Goal: Information Seeking & Learning: Learn about a topic

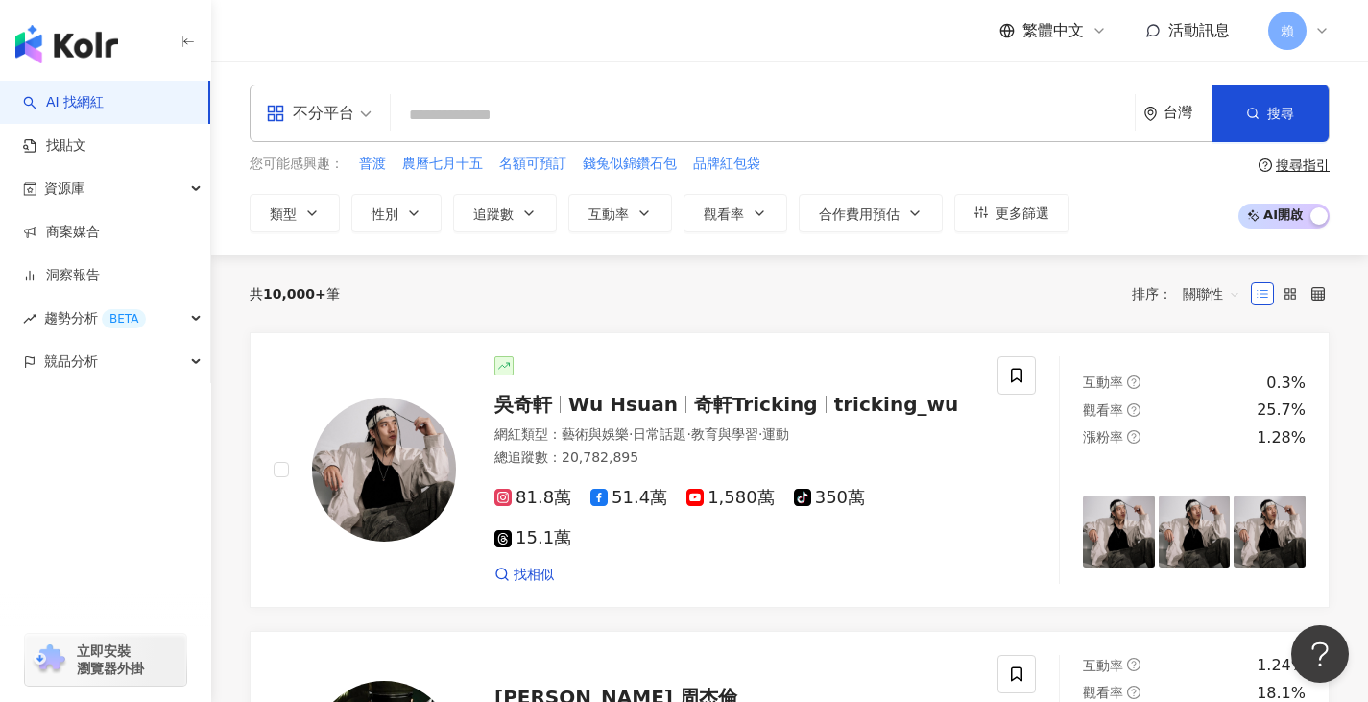
click at [516, 118] on input "search" at bounding box center [762, 115] width 729 height 36
click at [372, 116] on div "不分平台" at bounding box center [318, 113] width 127 height 56
type input "**********"
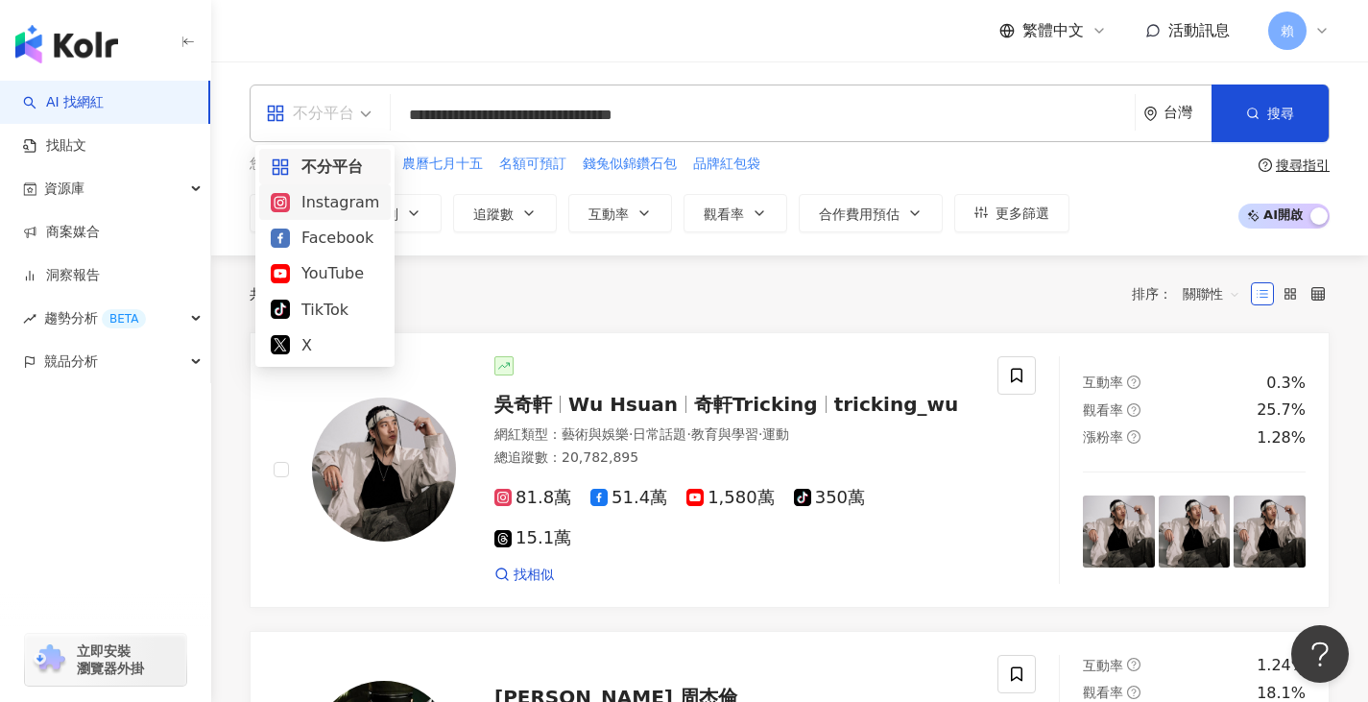
click at [343, 206] on div "Instagram" at bounding box center [325, 202] width 109 height 24
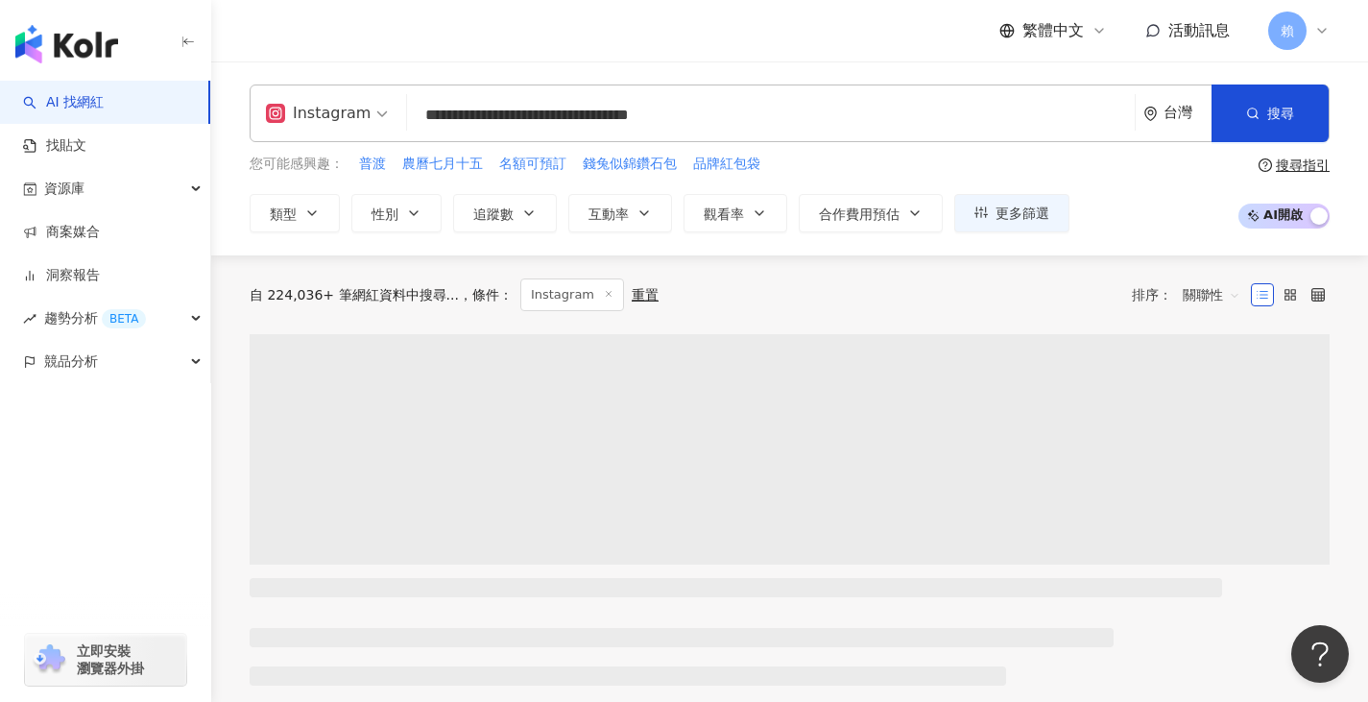
click at [725, 117] on input "**********" at bounding box center [771, 115] width 712 height 36
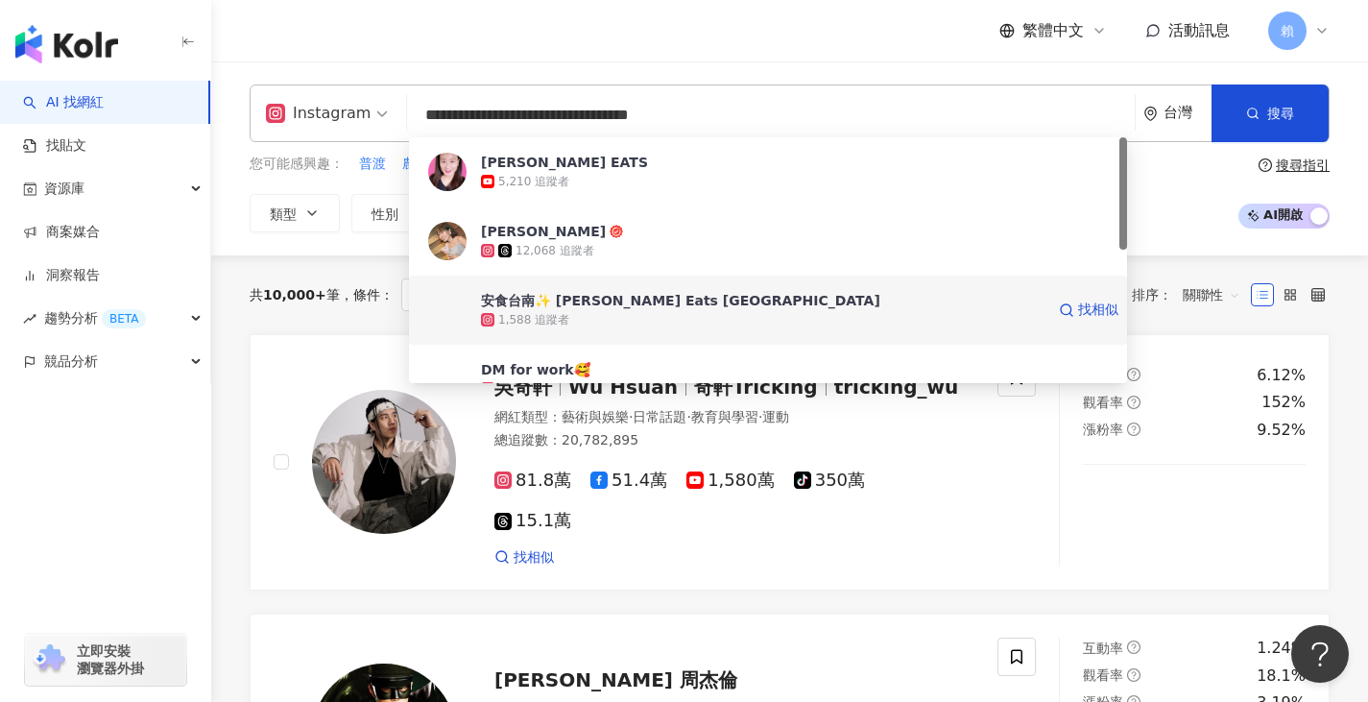
scroll to position [96, 0]
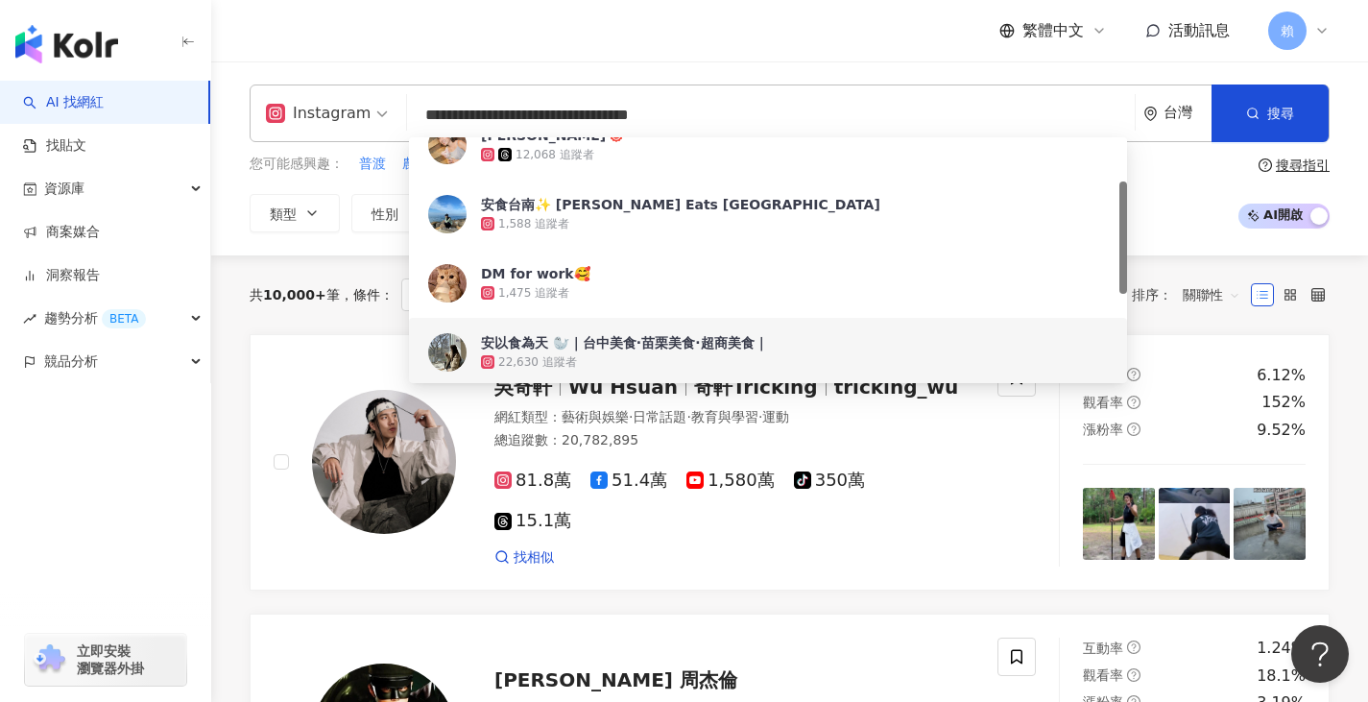
click at [595, 356] on div "22,630 追蹤者" at bounding box center [794, 361] width 627 height 19
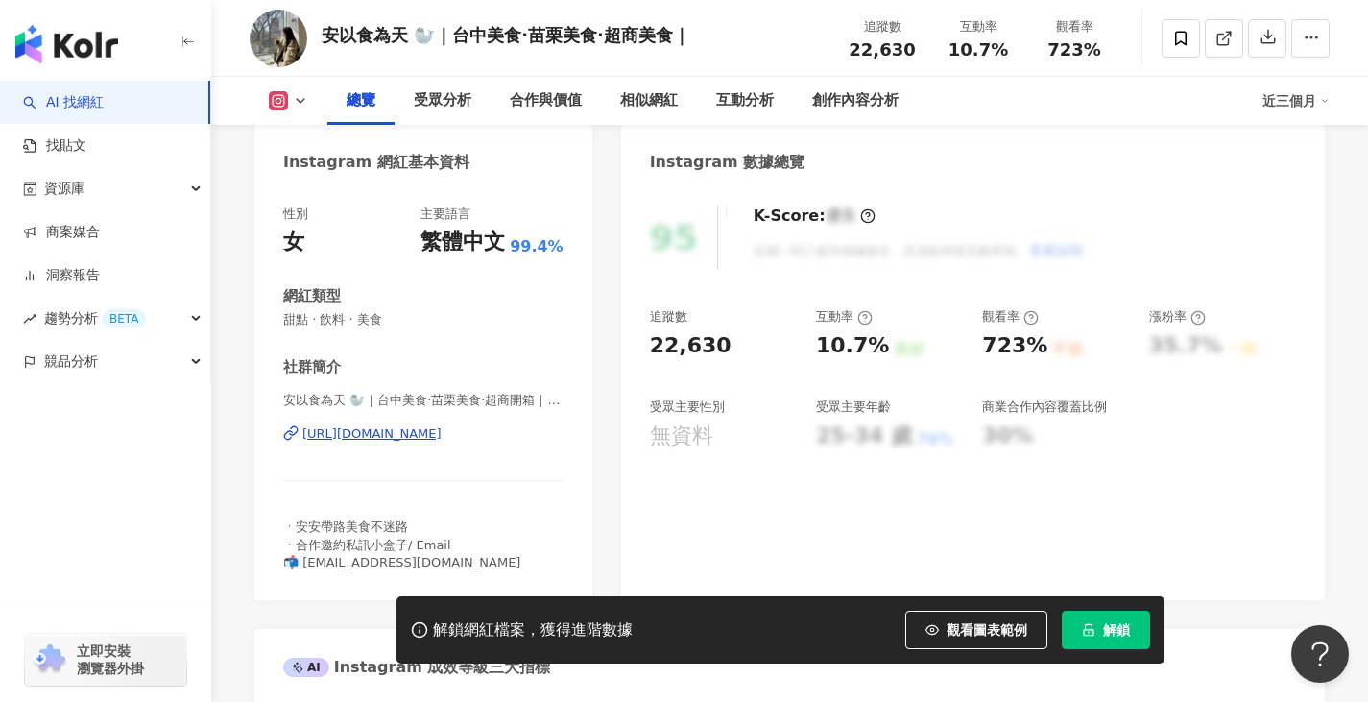
scroll to position [192, 0]
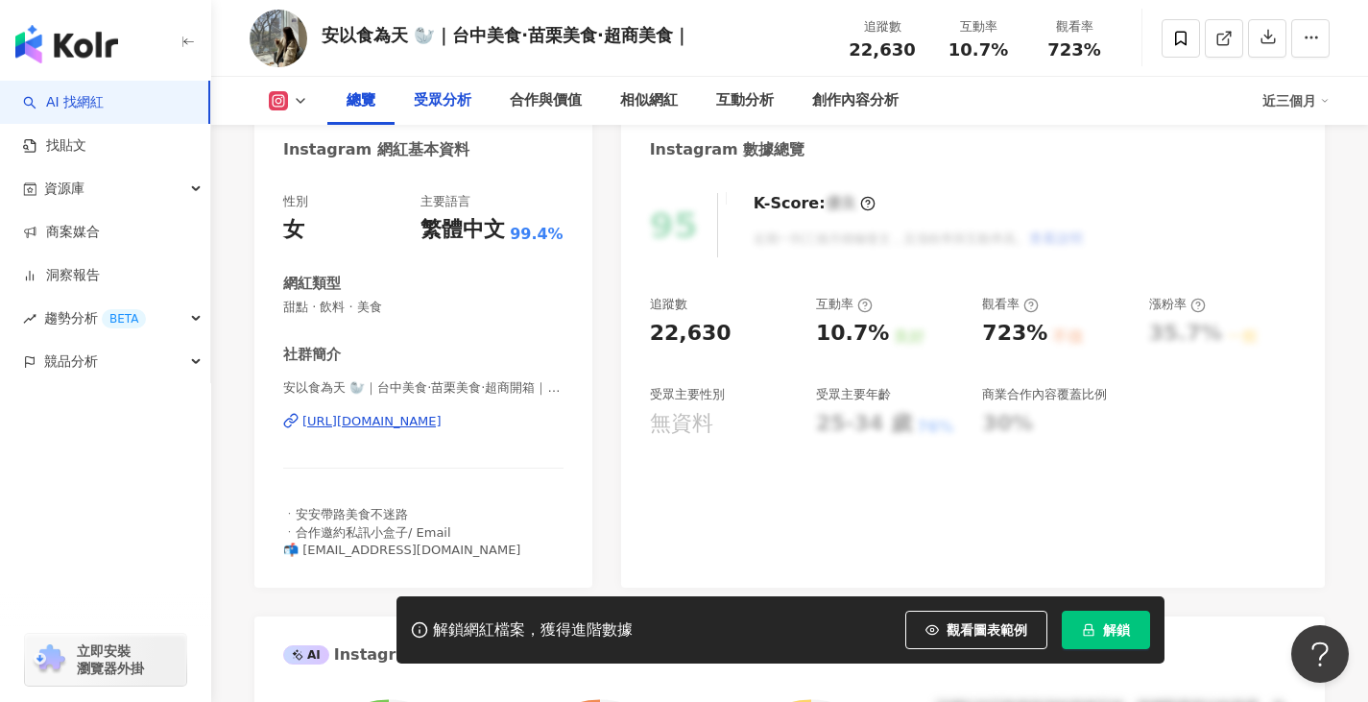
click at [447, 97] on div "受眾分析" at bounding box center [443, 100] width 58 height 23
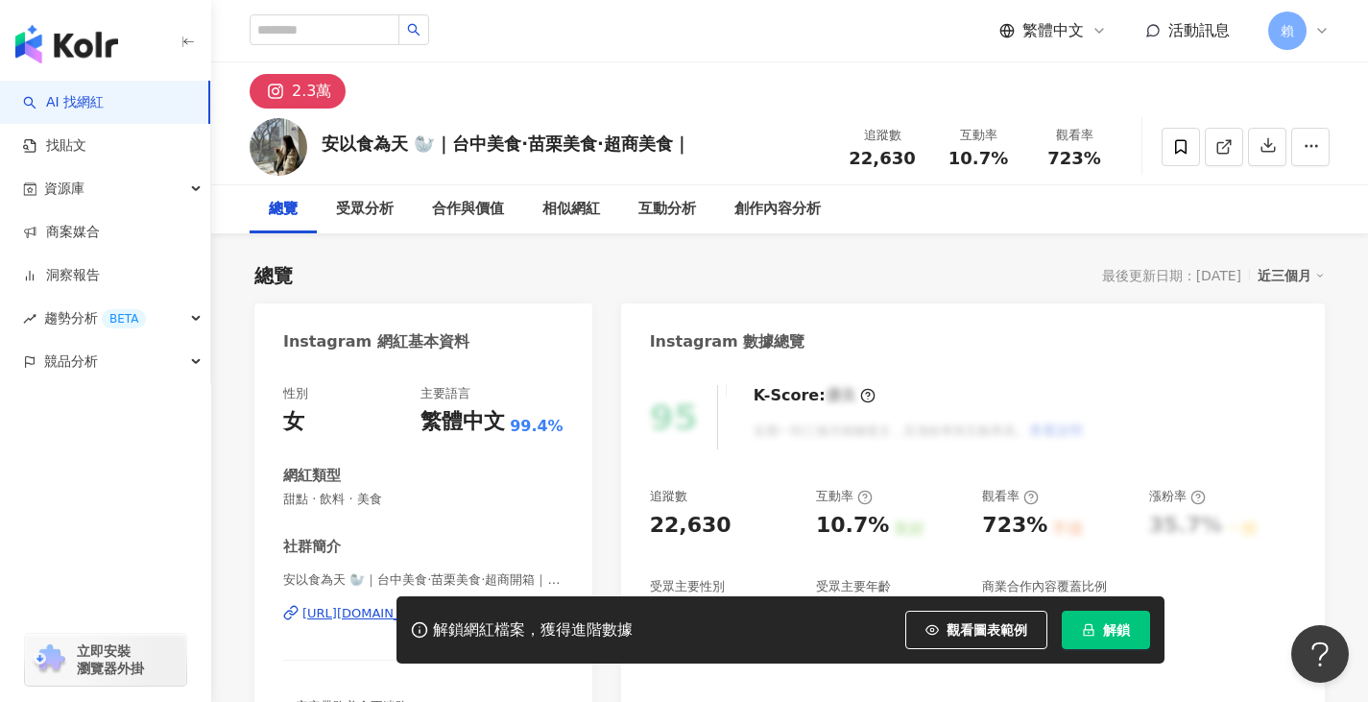
click at [289, 215] on div "總覽" at bounding box center [283, 209] width 29 height 23
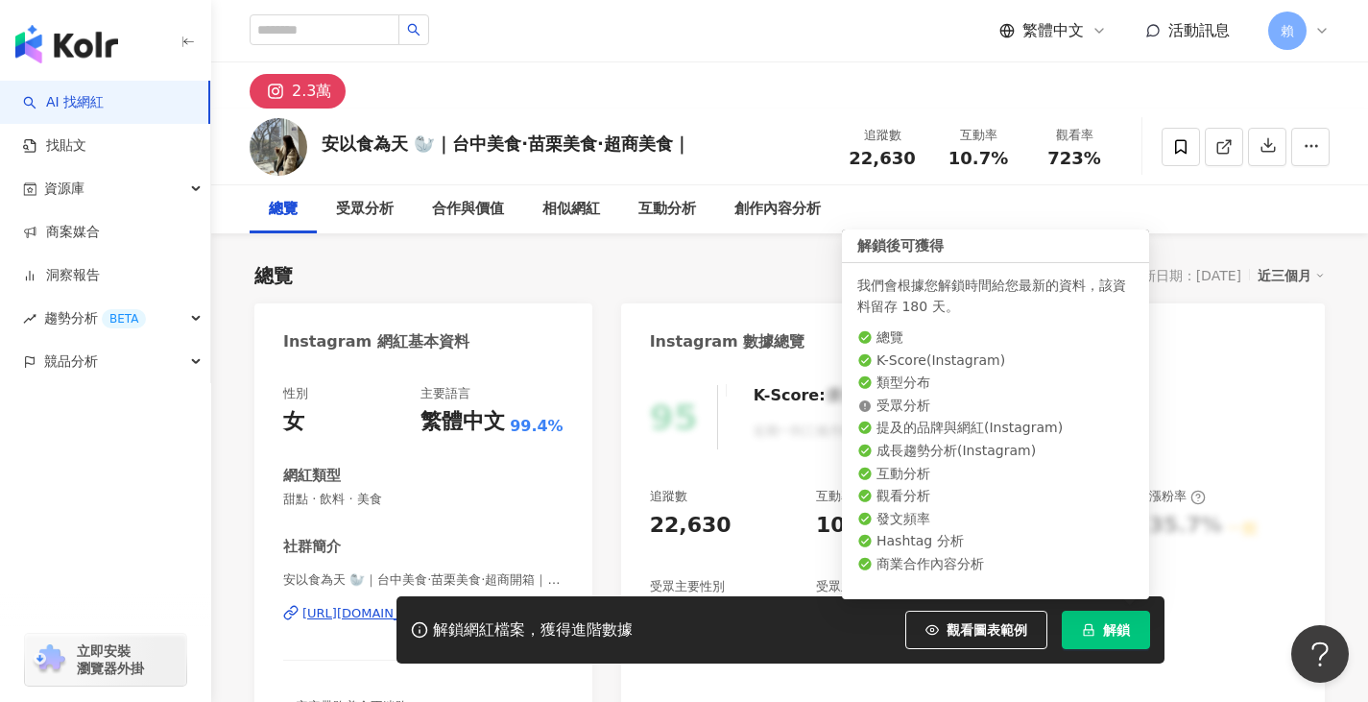
click at [1078, 619] on button "解鎖" at bounding box center [1106, 630] width 88 height 38
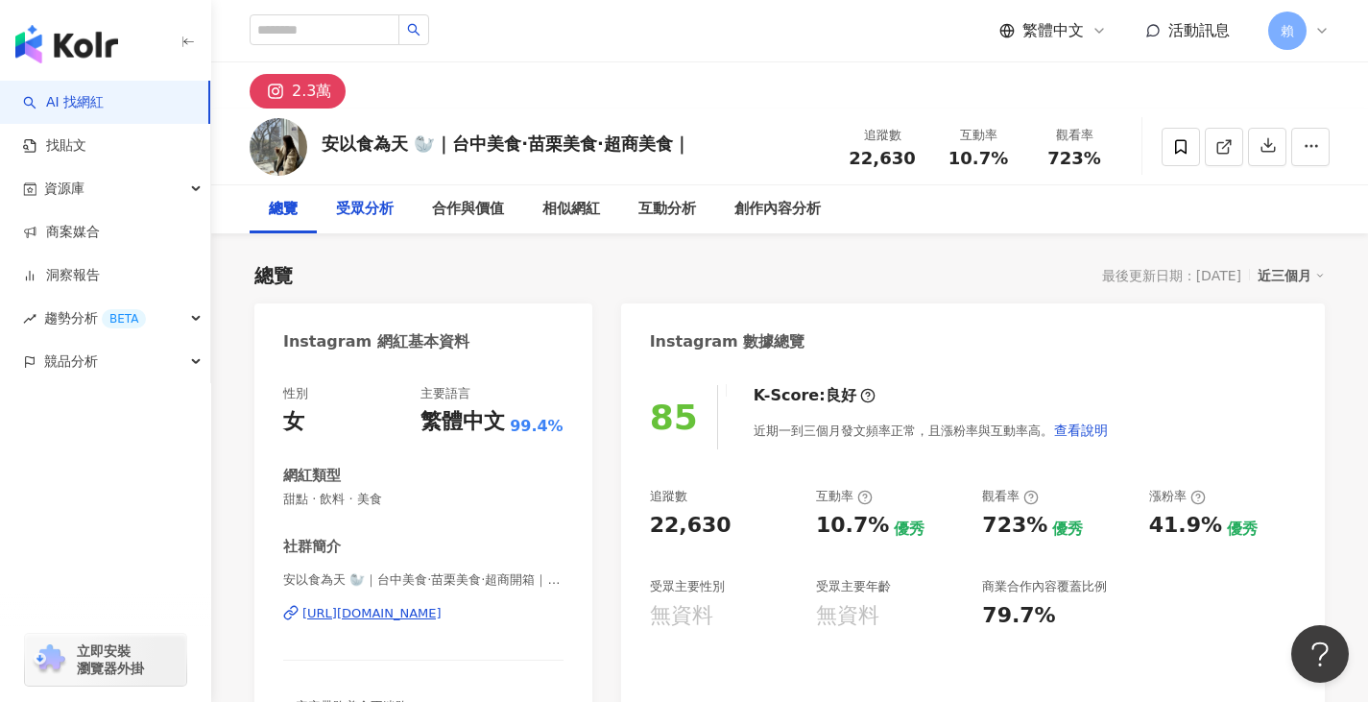
click at [367, 192] on div "受眾分析" at bounding box center [365, 209] width 96 height 48
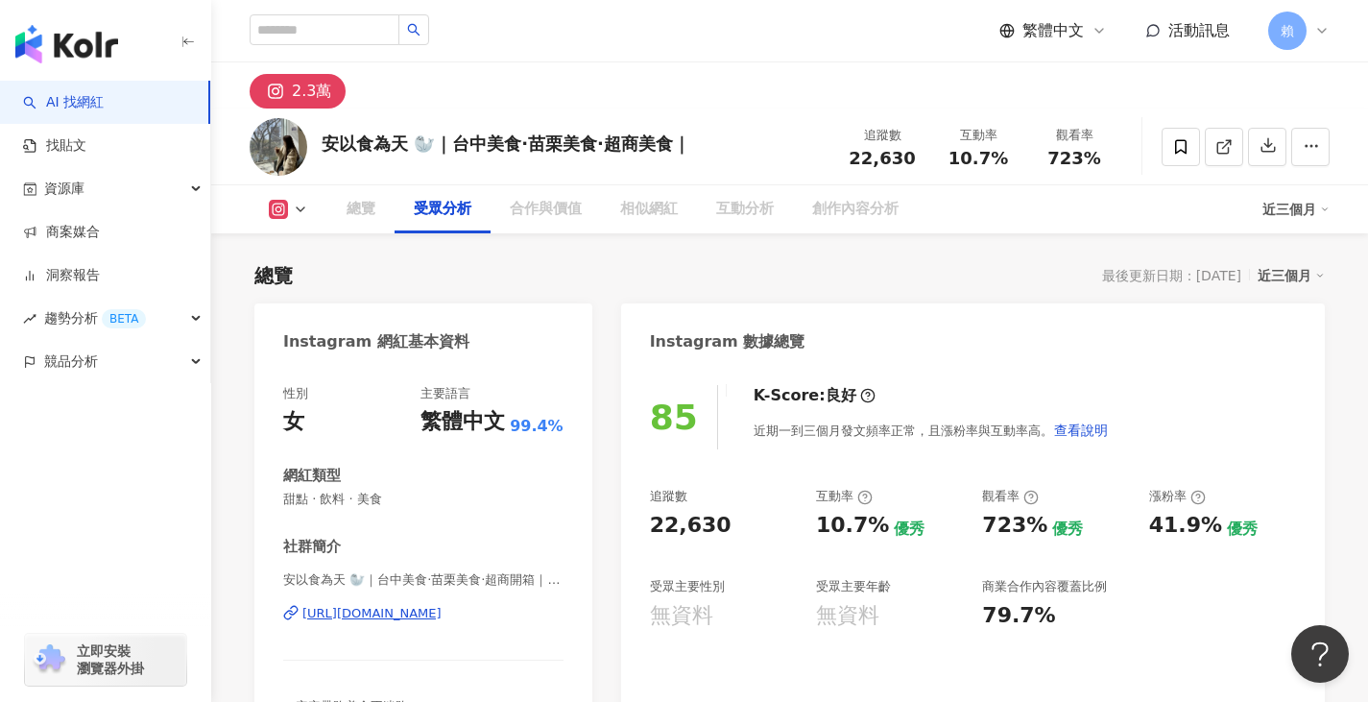
scroll to position [1624, 0]
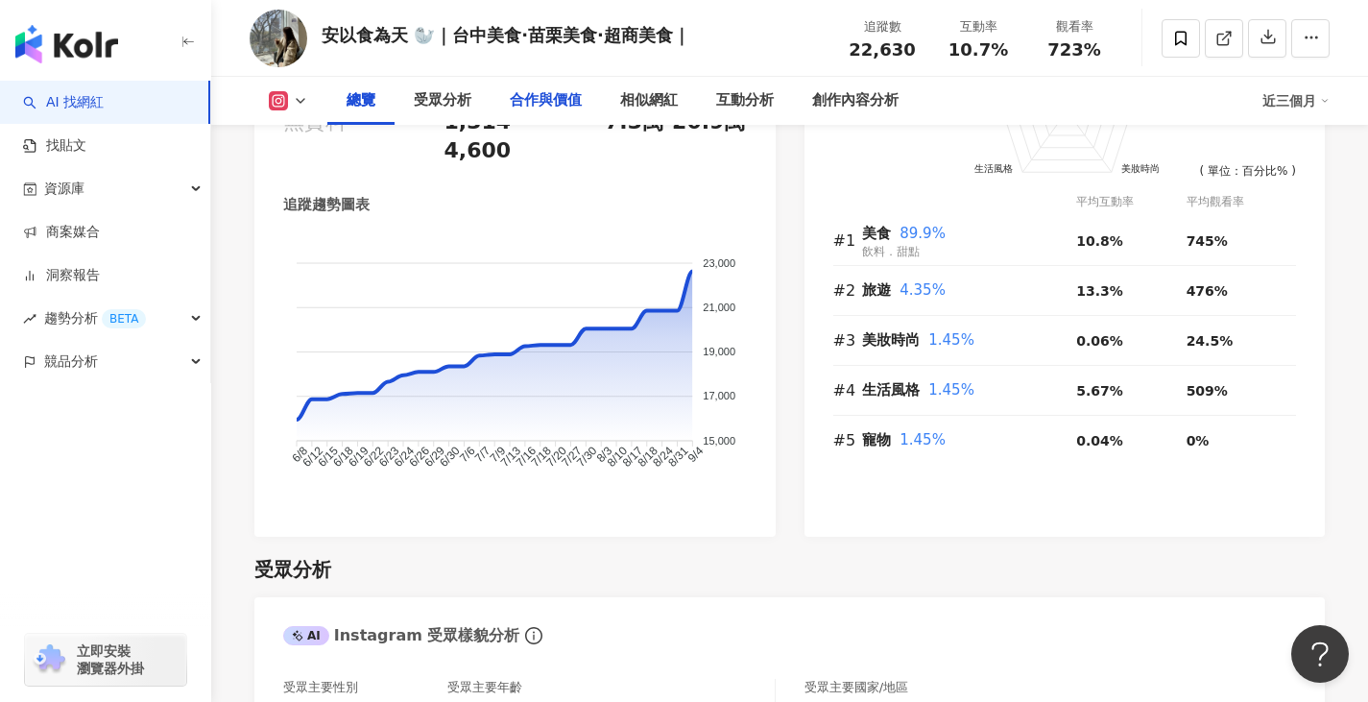
click at [541, 85] on div "合作與價值" at bounding box center [546, 101] width 110 height 48
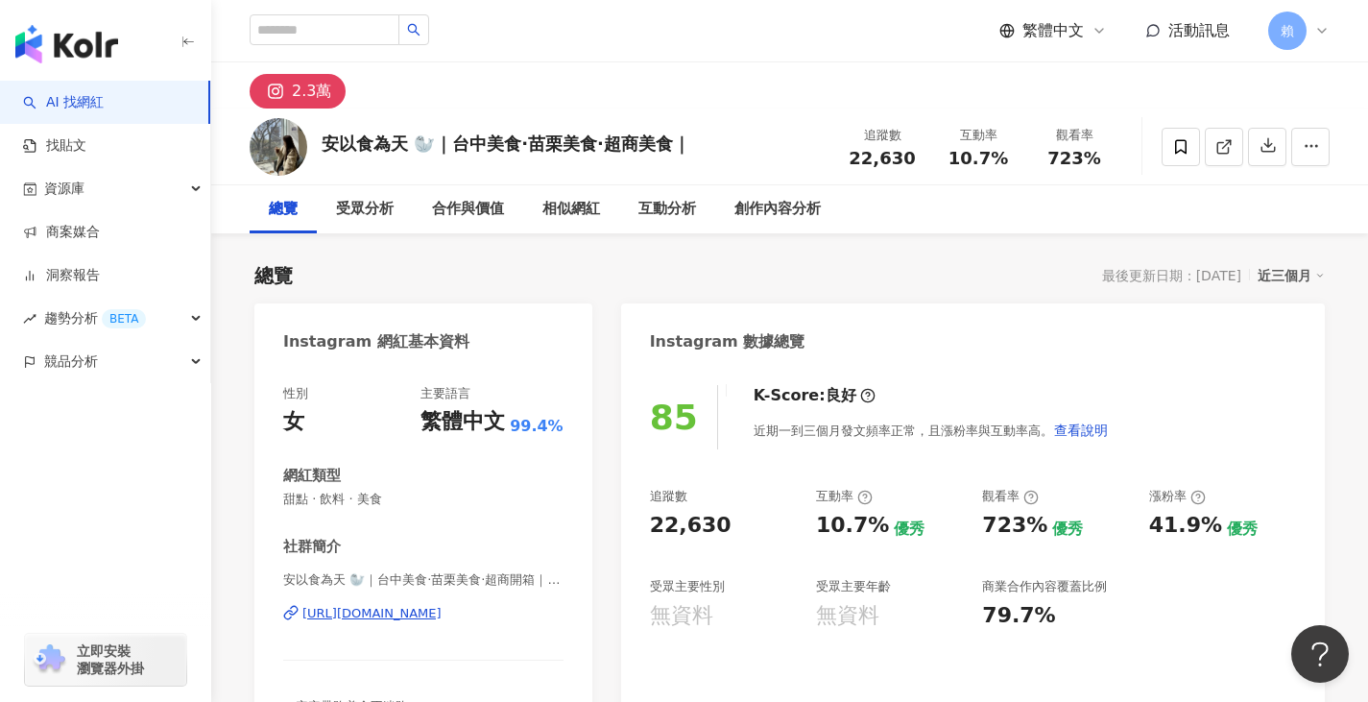
click at [1295, 274] on div "近三個月" at bounding box center [1291, 275] width 67 height 25
click at [1025, 278] on div "總覽 最後更新日期：[DATE] 近三個月" at bounding box center [789, 275] width 1071 height 27
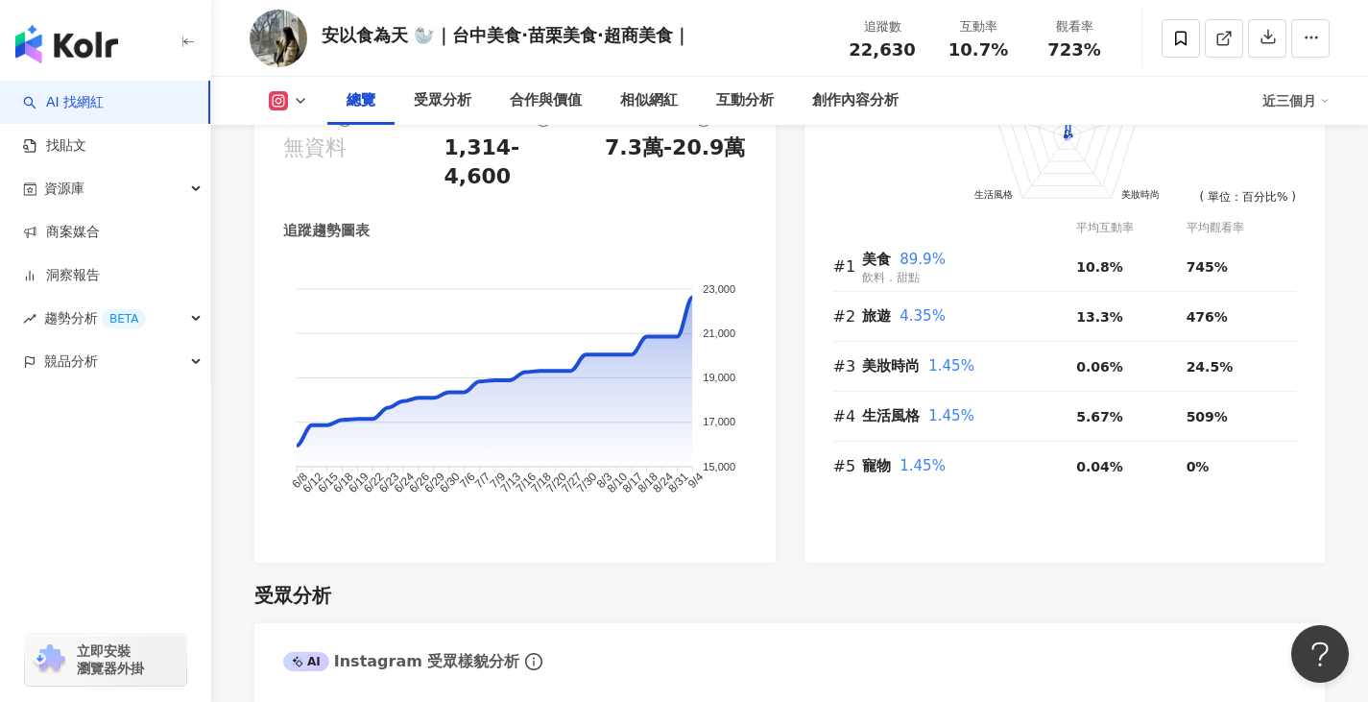
scroll to position [1248, 0]
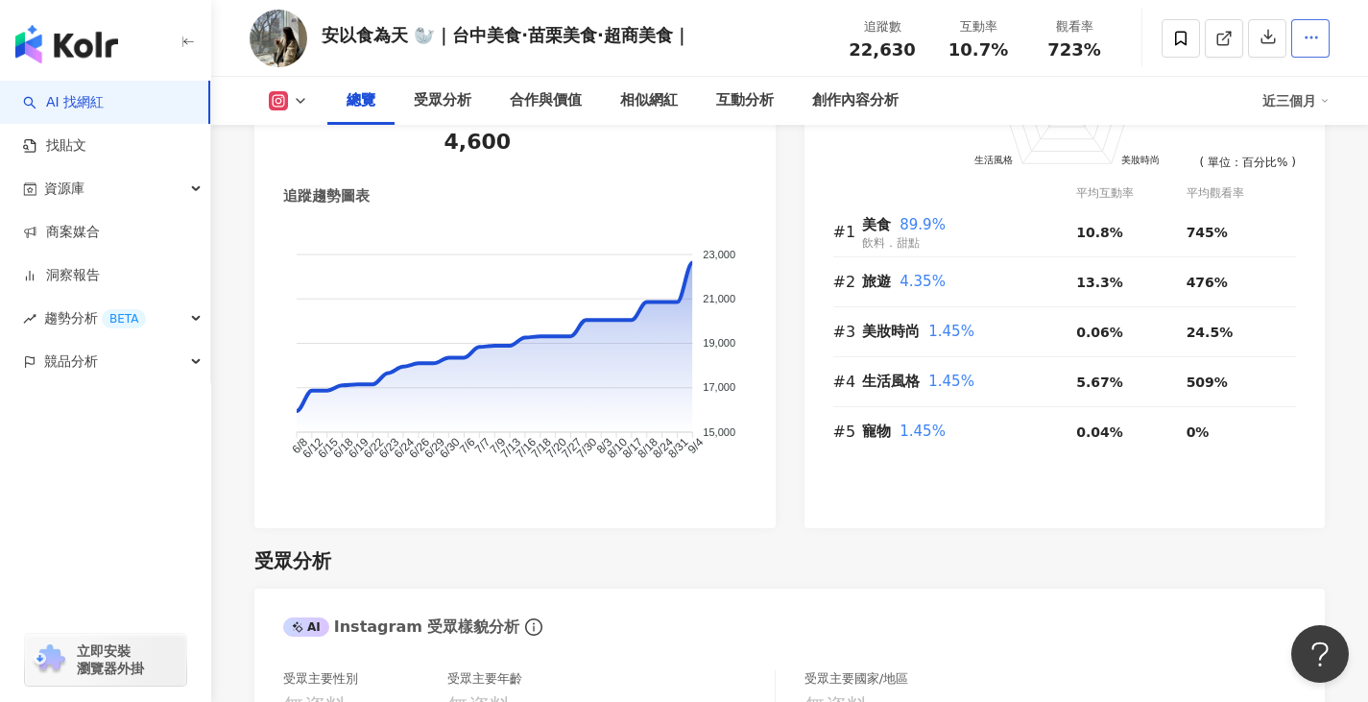
click at [1304, 33] on icon "button" at bounding box center [1311, 37] width 17 height 17
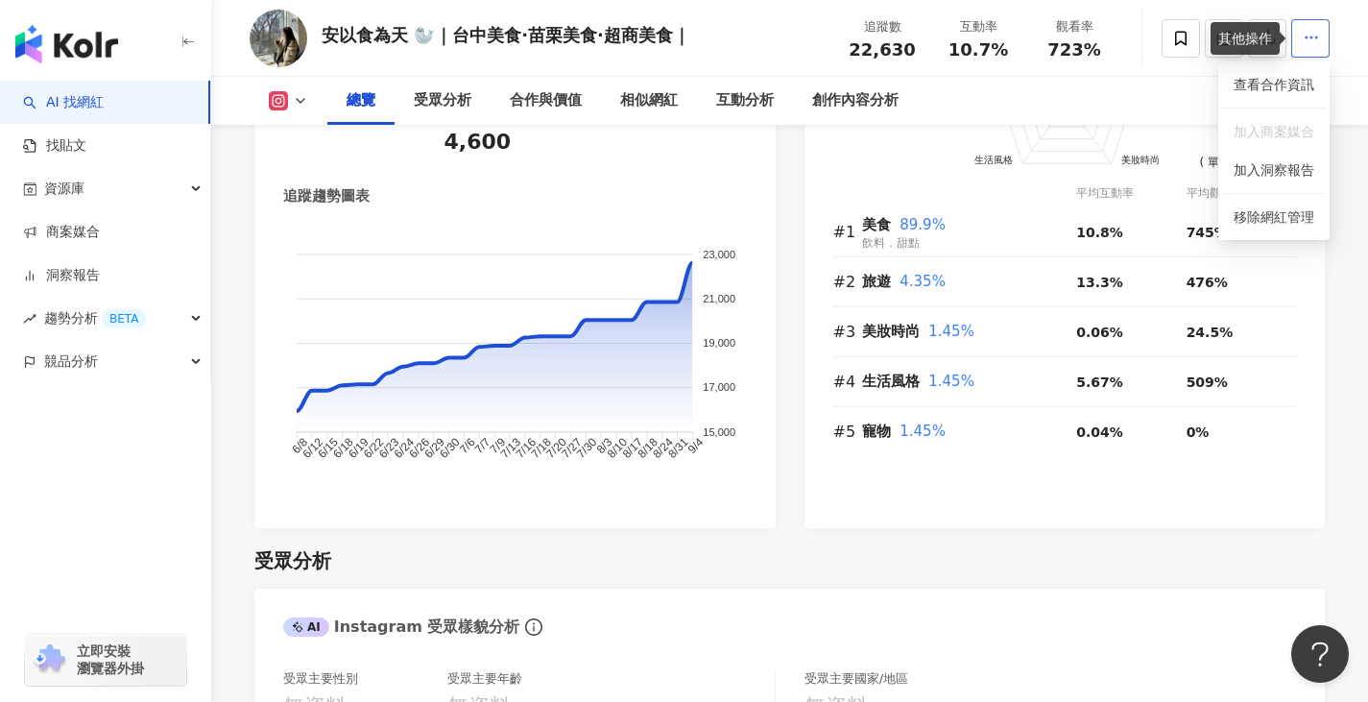
click at [1314, 34] on icon "button" at bounding box center [1311, 37] width 17 height 17
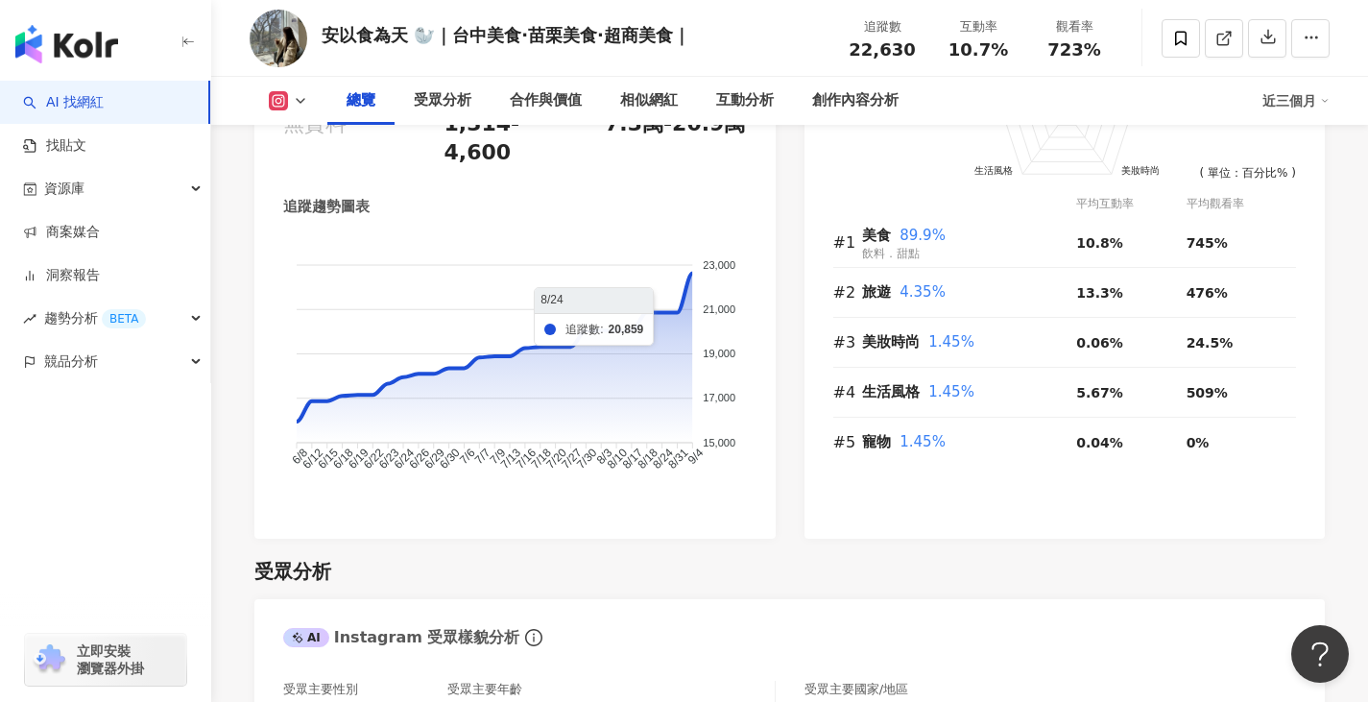
scroll to position [1056, 0]
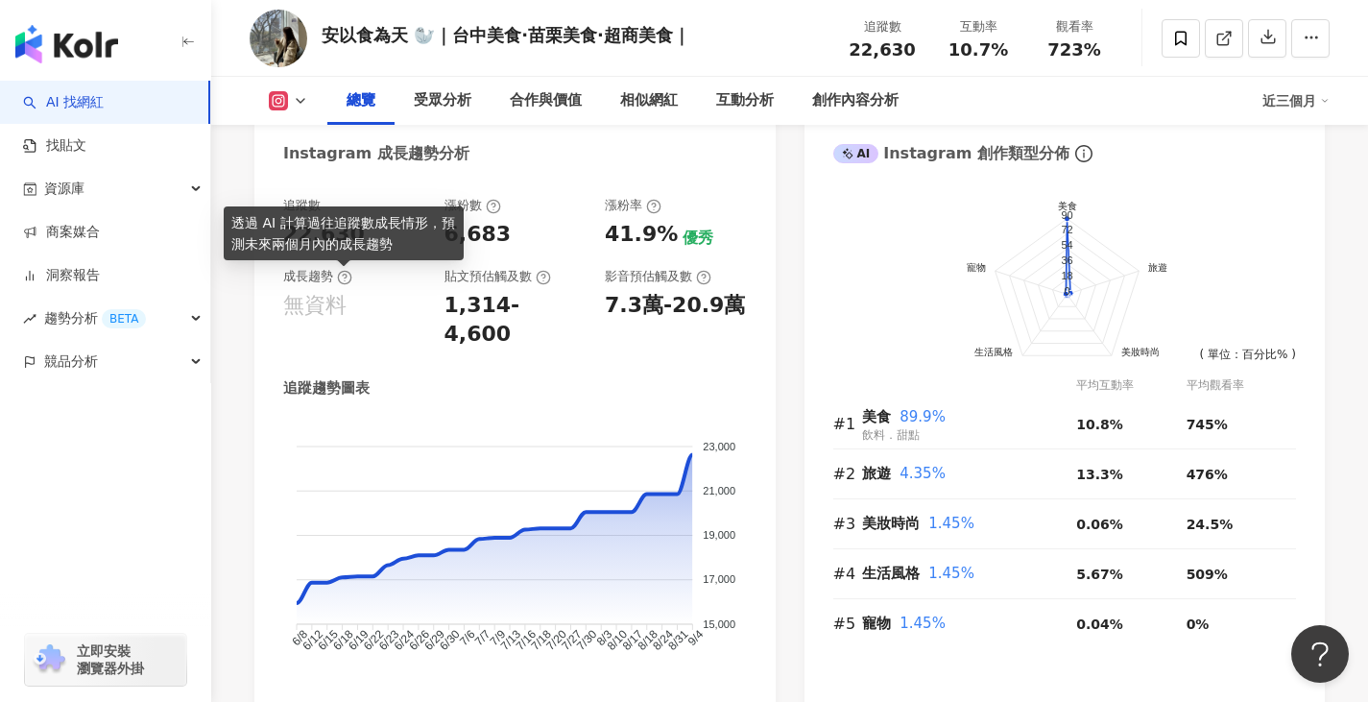
click at [339, 276] on icon at bounding box center [344, 277] width 15 height 15
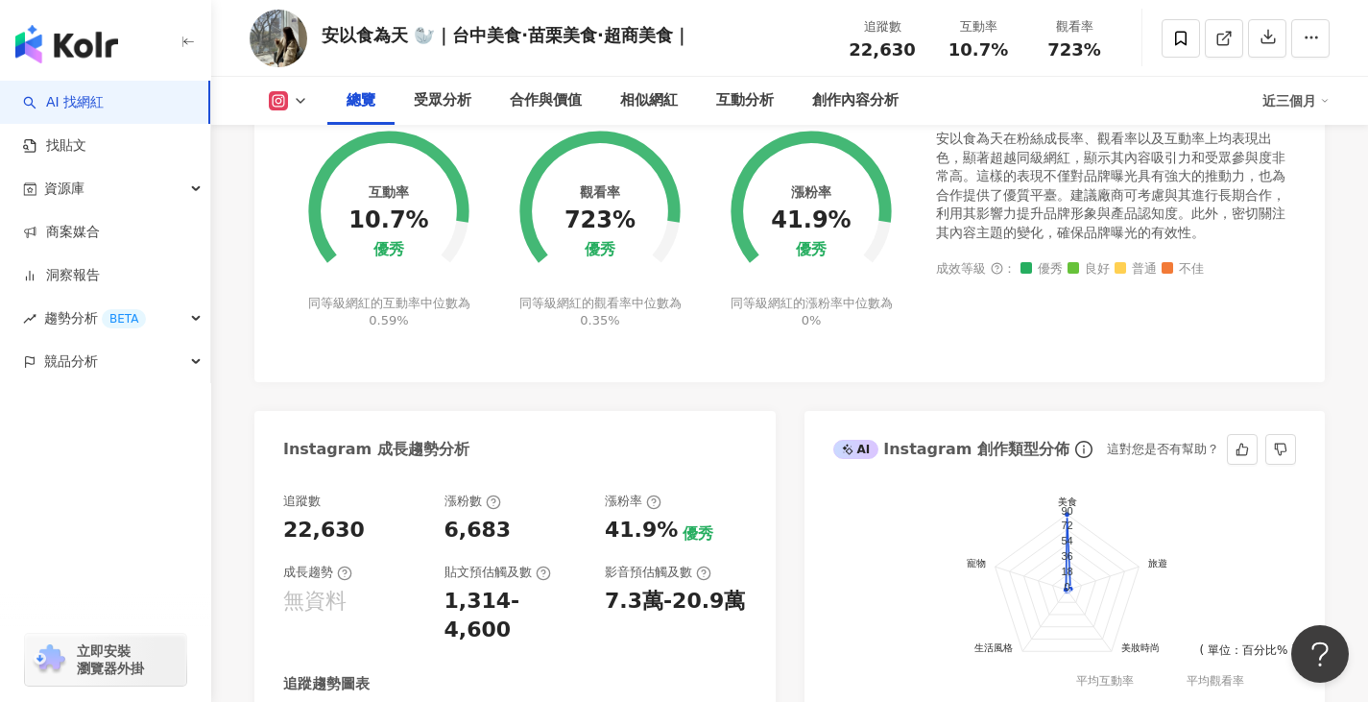
scroll to position [672, 0]
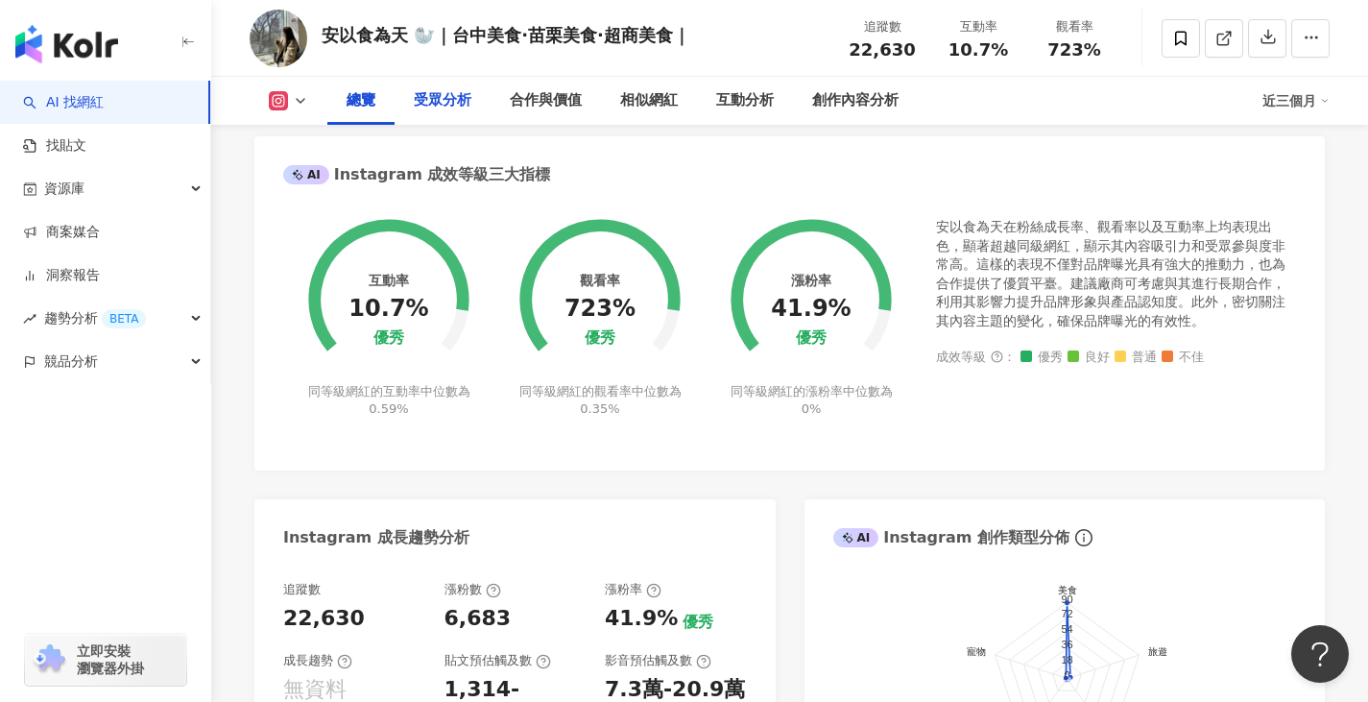
click at [406, 104] on div "受眾分析" at bounding box center [443, 101] width 96 height 48
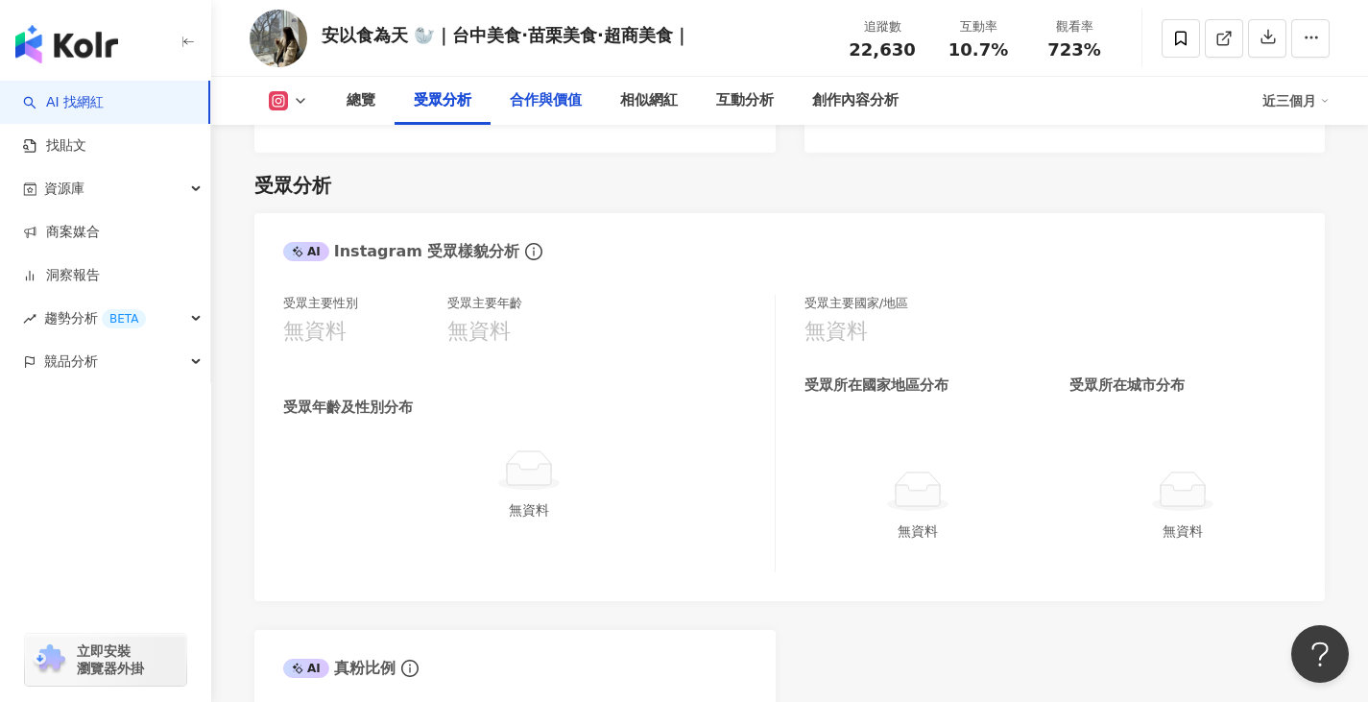
click at [535, 87] on div "合作與價值" at bounding box center [546, 101] width 110 height 48
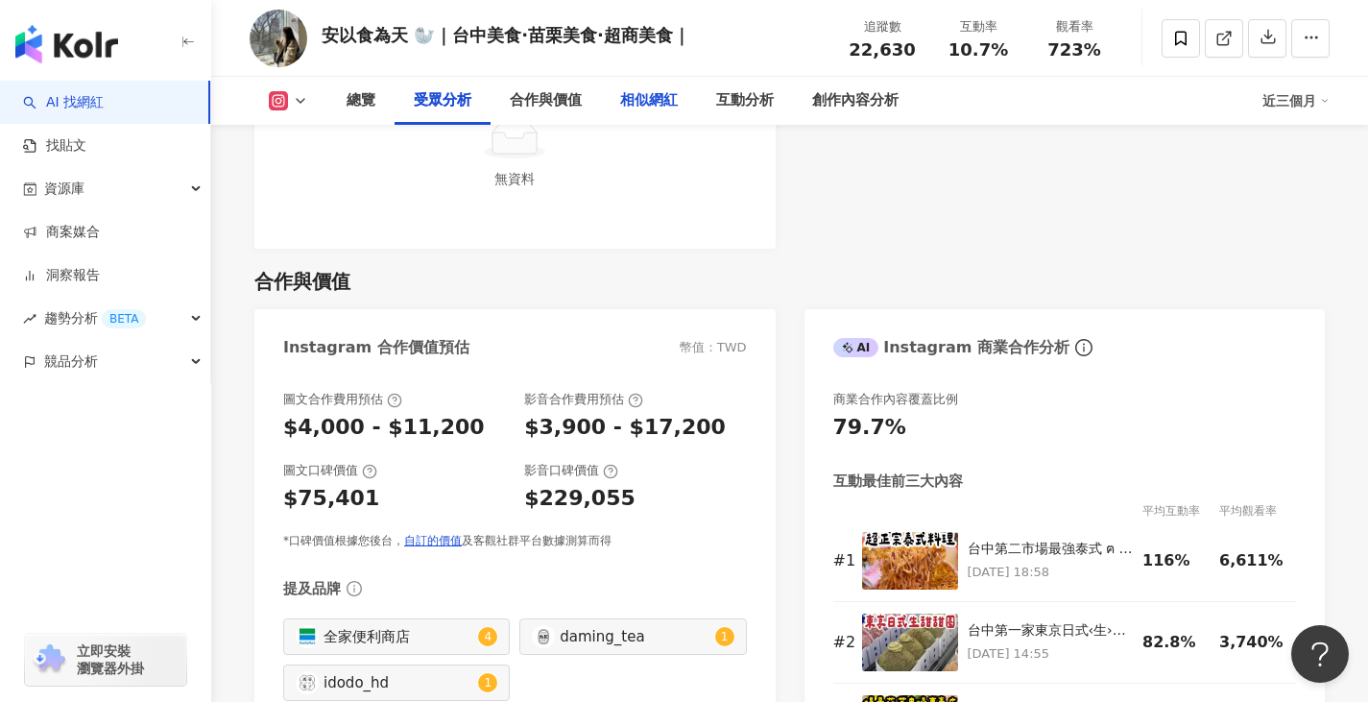
click at [653, 102] on div "相似網紅" at bounding box center [649, 100] width 58 height 23
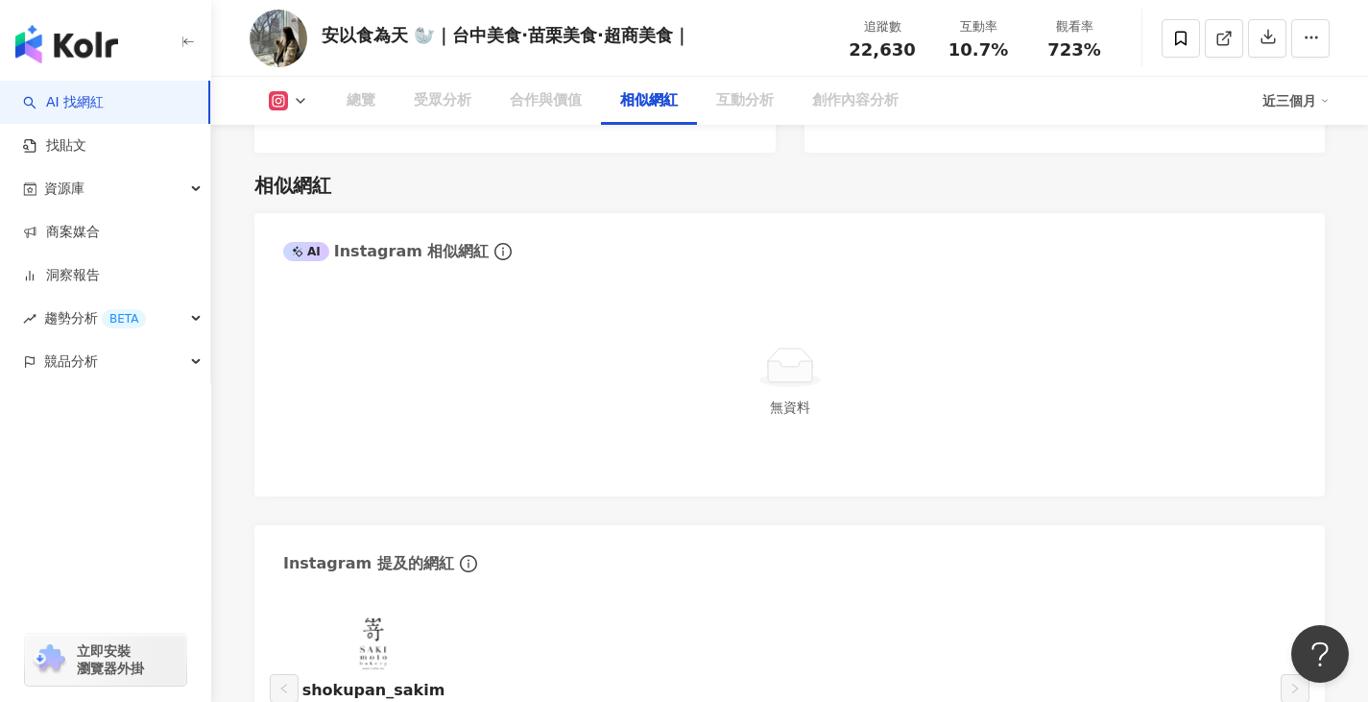
drag, startPoint x: 743, startPoint y: 106, endPoint x: 564, endPoint y: 125, distance: 180.6
click at [744, 106] on div "互動分析" at bounding box center [745, 100] width 58 height 23
click at [742, 108] on div "互動分析" at bounding box center [745, 100] width 58 height 23
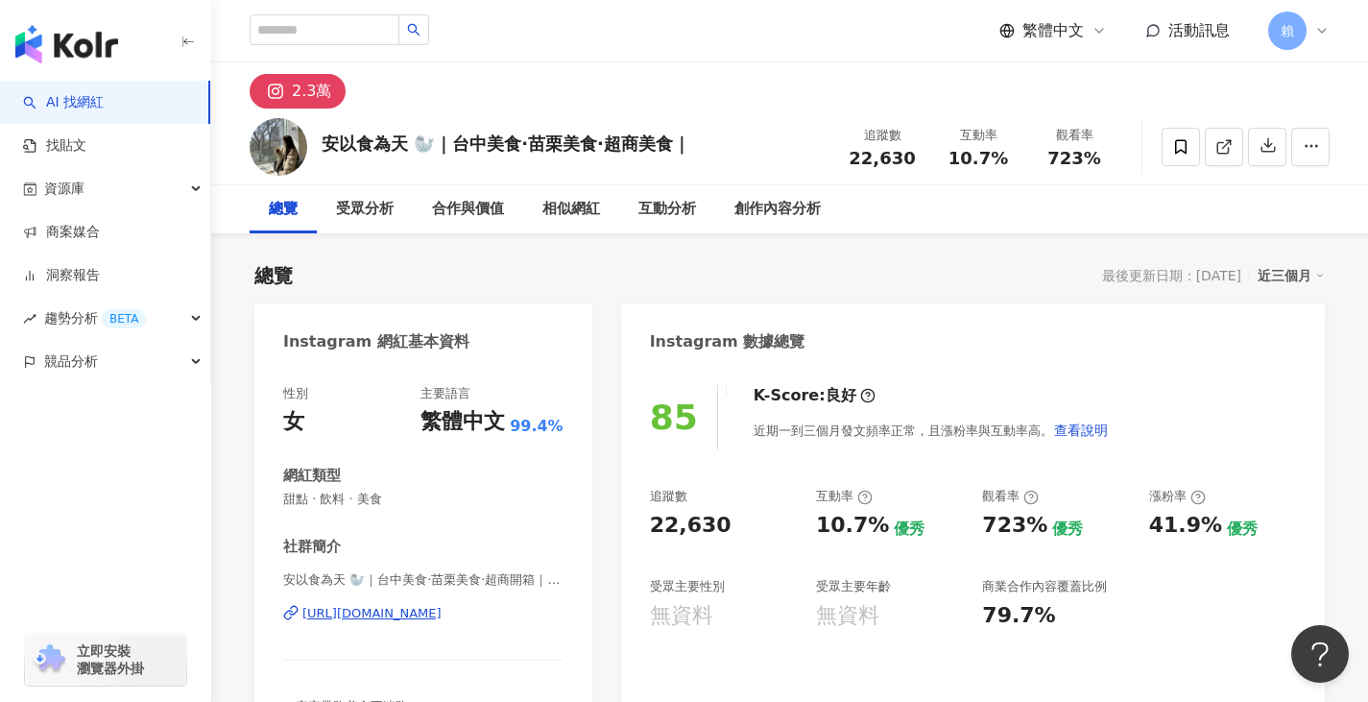
click at [285, 213] on div "總覽" at bounding box center [283, 209] width 29 height 23
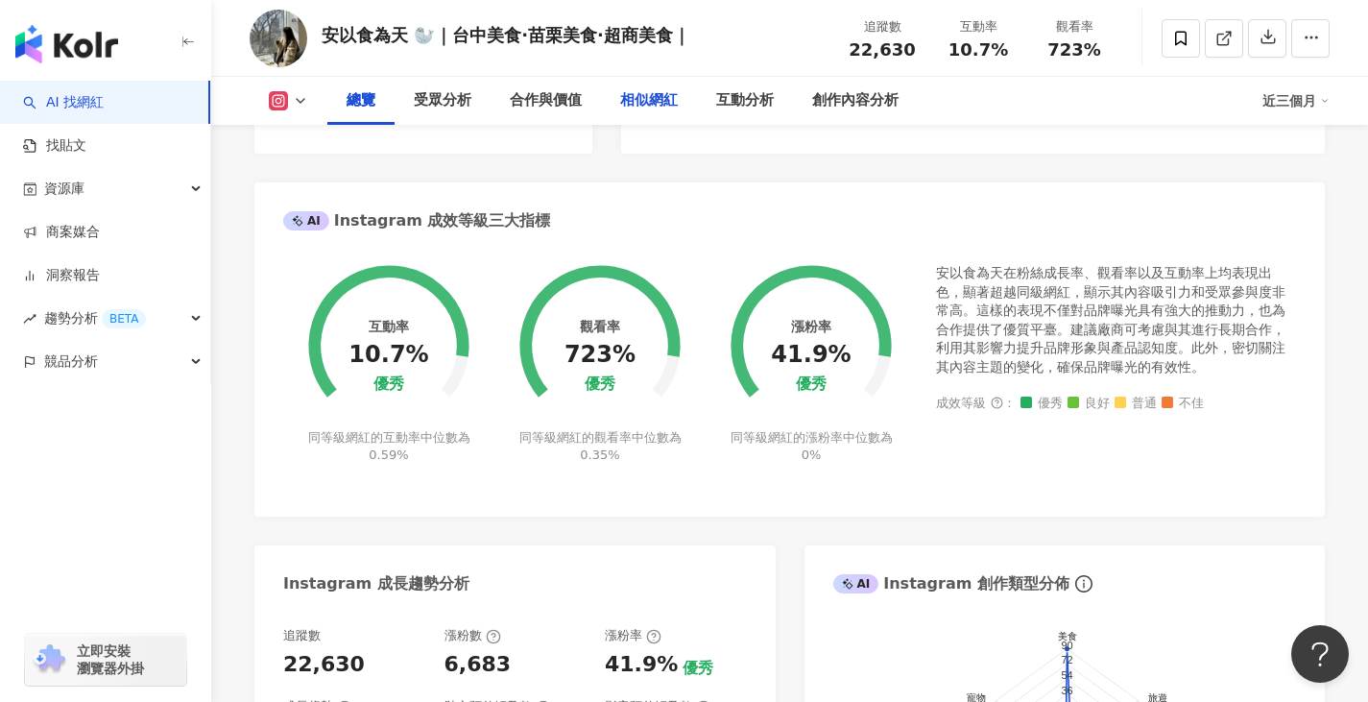
scroll to position [672, 0]
